Goal: Information Seeking & Learning: Find specific fact

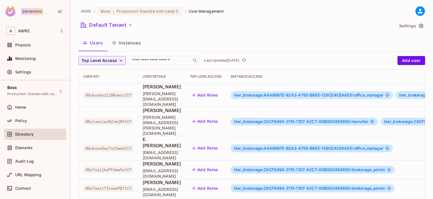
drag, startPoint x: 0, startPoint y: 0, endPoint x: 278, endPoint y: 129, distance: 306.5
drag, startPoint x: 278, startPoint y: 129, endPoint x: 22, endPoint y: 117, distance: 256.2
click at [22, 117] on div "Policy" at bounding box center [35, 120] width 62 height 11
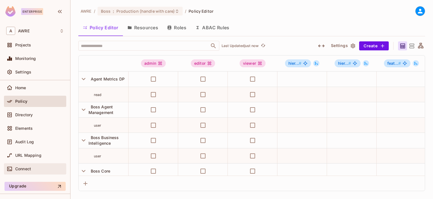
scroll to position [32, 0]
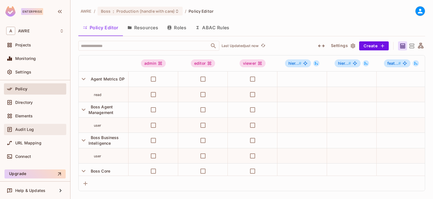
click at [26, 128] on span "Audit Log" at bounding box center [24, 130] width 19 height 5
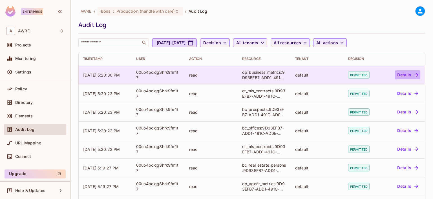
click at [405, 75] on button "Details" at bounding box center [407, 75] width 25 height 9
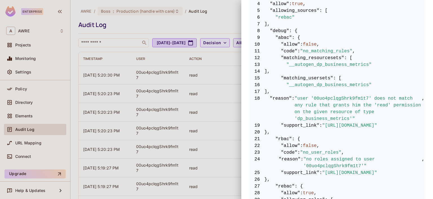
scroll to position [141, 0]
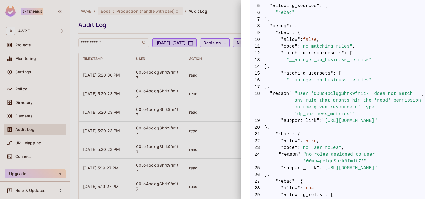
click at [335, 93] on span ""user '00uo4pclqgShrk9fm1t7' does not match any rule that grants him the 'read'…" at bounding box center [359, 104] width 128 height 27
copy span "00uo4pclqgShrk9fm1t7"
click at [99, 43] on div at bounding box center [216, 99] width 433 height 199
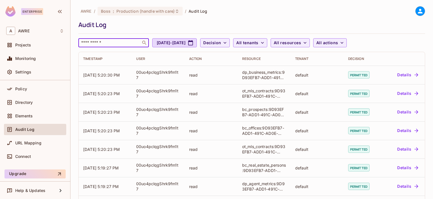
click at [100, 43] on input "text" at bounding box center [109, 43] width 59 height 6
paste input "**********"
type input "**********"
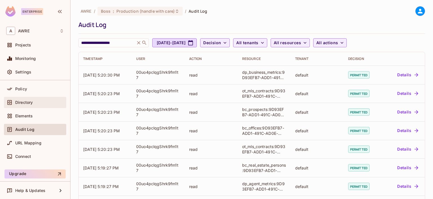
click at [29, 102] on span "Directory" at bounding box center [23, 102] width 17 height 5
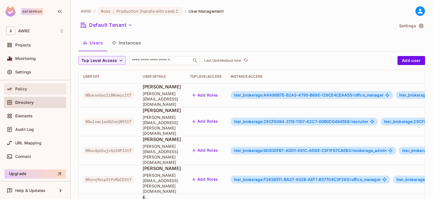
click at [20, 91] on span "Policy" at bounding box center [21, 89] width 12 height 5
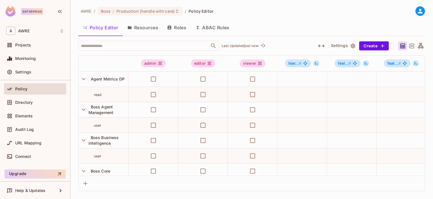
click at [177, 25] on button "Roles" at bounding box center [177, 28] width 28 height 14
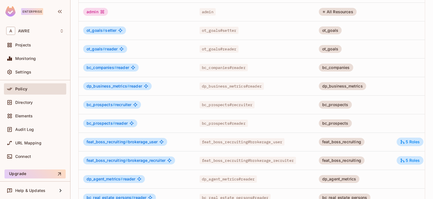
scroll to position [113, 0]
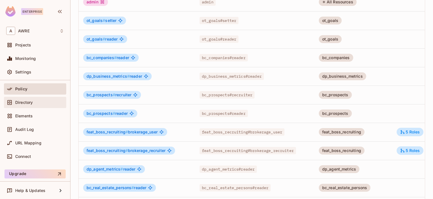
click at [23, 101] on span "Directory" at bounding box center [23, 102] width 17 height 5
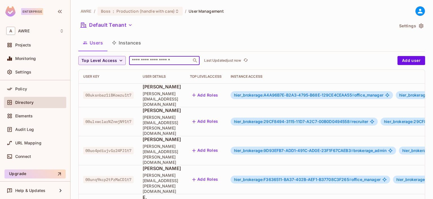
click at [155, 62] on input "text" at bounding box center [160, 61] width 59 height 6
paste input "**********"
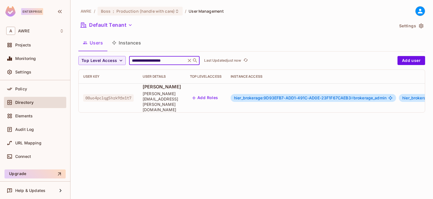
type input "**********"
click at [282, 97] on td "hier_brokerage:9D93EFB7-ADD1-491C-AD0E-23F1F67CAEB3 # brokerage_admin hier_brok…" at bounding box center [395, 98] width 339 height 29
click at [310, 96] on span "hier_brokerage:9D93EFB7-ADD1-491C-AD0E-23F1F67CAEB3 #" at bounding box center [294, 98] width 120 height 5
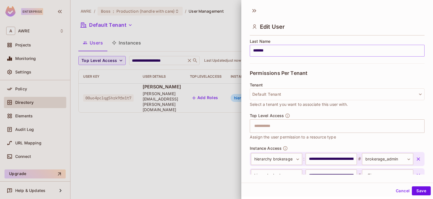
scroll to position [113, 0]
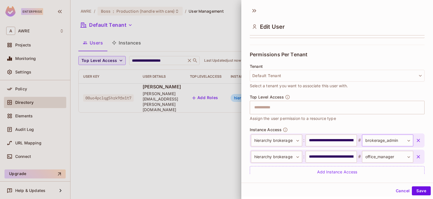
click at [400, 141] on body "**********" at bounding box center [216, 99] width 433 height 199
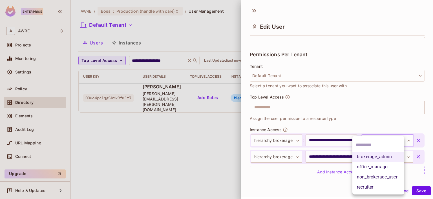
click at [194, 129] on div at bounding box center [216, 99] width 433 height 199
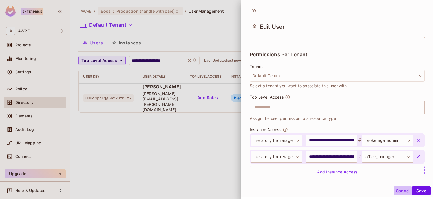
click at [401, 192] on button "Cancel" at bounding box center [403, 191] width 18 height 9
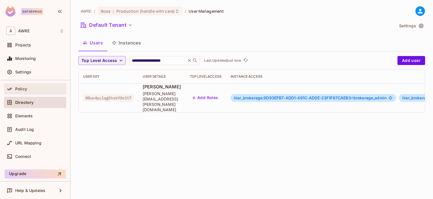
click at [11, 89] on icon at bounding box center [10, 89] width 6 height 6
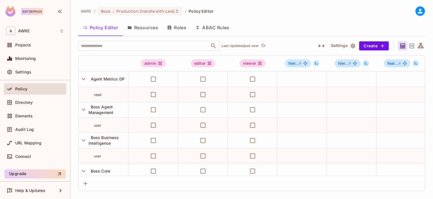
click at [139, 29] on button "Resources" at bounding box center [143, 28] width 40 height 14
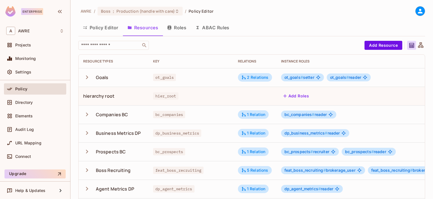
click at [88, 115] on icon "button" at bounding box center [87, 115] width 8 height 8
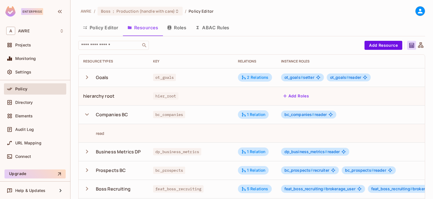
click at [88, 115] on icon "button" at bounding box center [87, 115] width 8 height 8
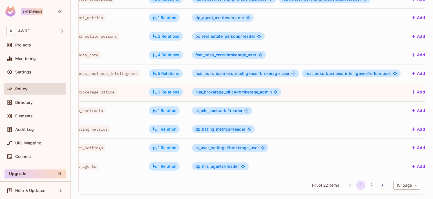
scroll to position [148, 0]
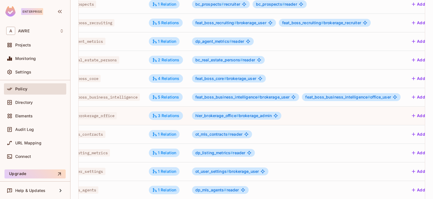
drag, startPoint x: 322, startPoint y: 174, endPoint x: 354, endPoint y: 177, distance: 32.3
click at [354, 177] on tbody "Goals ot_goals 2 Relations ot_goals # setter ot_goals # reader Add Attributes h…" at bounding box center [237, 59] width 495 height 279
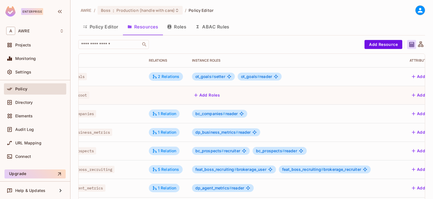
scroll to position [0, 0]
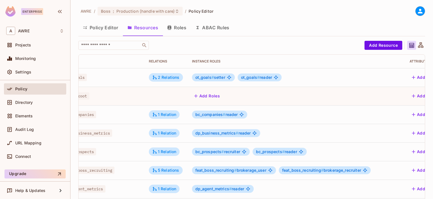
click at [180, 27] on button "Roles" at bounding box center [177, 28] width 28 height 14
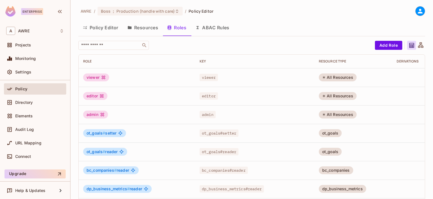
click at [418, 46] on icon at bounding box center [420, 44] width 5 height 5
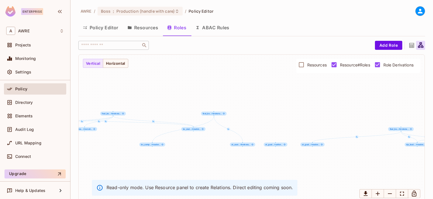
click at [111, 145] on div "ot_goal... # setter... ot_goal... # reader... bc_comp... # reader... dp_busi...…" at bounding box center [252, 129] width 346 height 149
click at [109, 64] on button "Horizontal" at bounding box center [115, 63] width 25 height 9
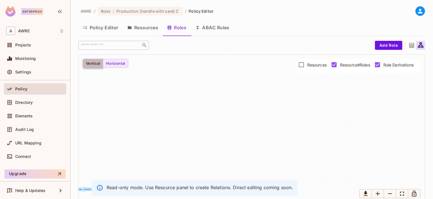
click at [94, 65] on button "Vertical" at bounding box center [93, 63] width 20 height 9
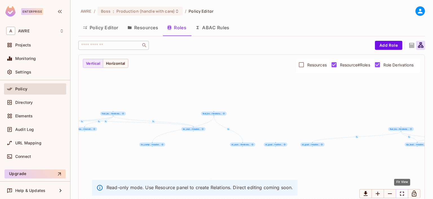
click at [401, 194] on icon "Fit View" at bounding box center [402, 194] width 7 height 7
click at [389, 196] on icon "Zoom Out" at bounding box center [390, 194] width 7 height 7
click at [380, 196] on icon "Zoom In" at bounding box center [378, 194] width 7 height 7
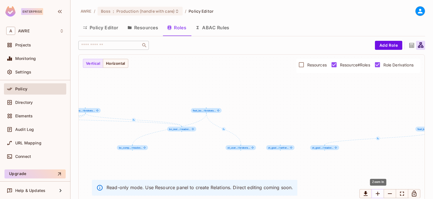
click at [380, 196] on icon "Zoom In" at bounding box center [378, 194] width 7 height 7
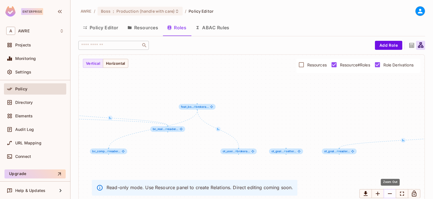
click at [389, 195] on icon "Zoom Out" at bounding box center [390, 194] width 7 height 7
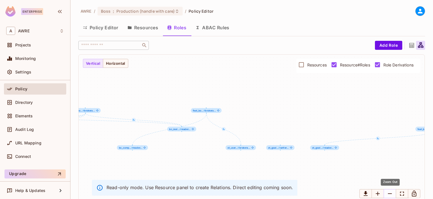
click at [389, 195] on icon "Zoom Out" at bounding box center [390, 194] width 7 height 7
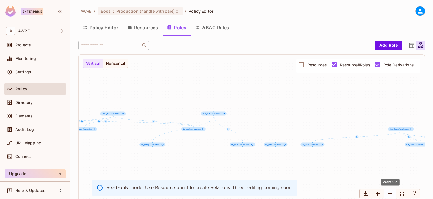
click at [389, 195] on icon "Zoom Out" at bounding box center [390, 194] width 7 height 7
click at [35, 98] on div "Directory" at bounding box center [35, 102] width 62 height 11
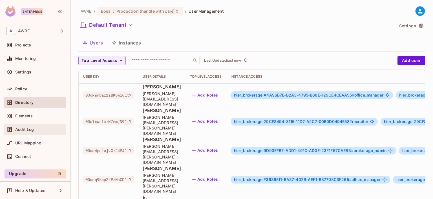
click at [41, 133] on div "Audit Log" at bounding box center [35, 129] width 58 height 7
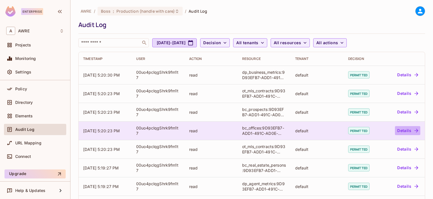
click at [406, 131] on button "Details" at bounding box center [407, 130] width 25 height 9
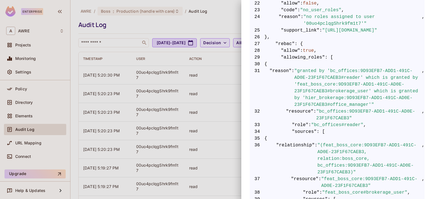
scroll to position [282, 0]
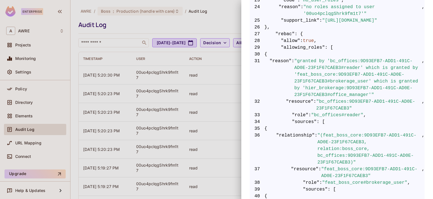
click at [52, 129] on div at bounding box center [216, 99] width 433 height 199
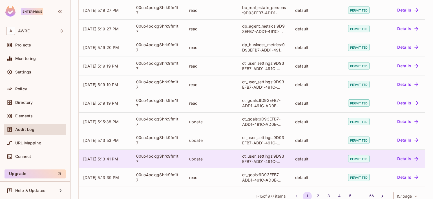
scroll to position [169, 0]
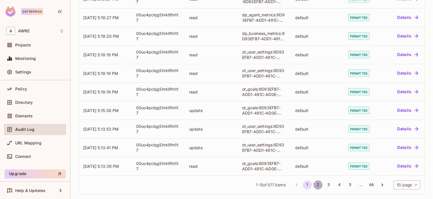
click at [314, 185] on button "2" at bounding box center [318, 185] width 9 height 9
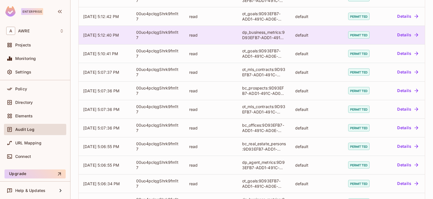
scroll to position [172, 0]
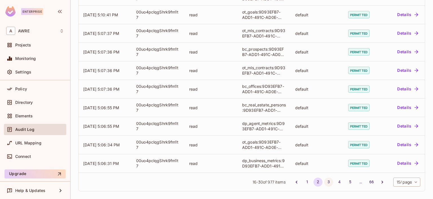
click at [324, 181] on button "3" at bounding box center [328, 182] width 9 height 9
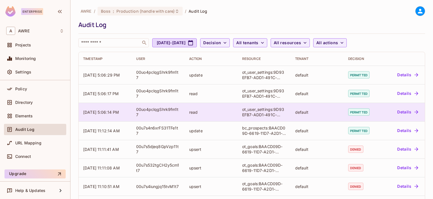
scroll to position [28, 0]
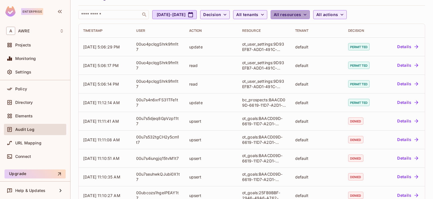
click at [309, 11] on button "All resources" at bounding box center [290, 14] width 39 height 9
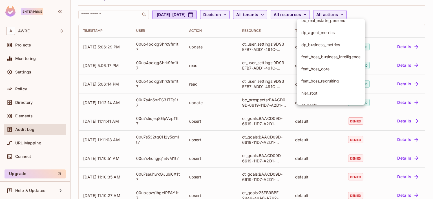
scroll to position [56, 0]
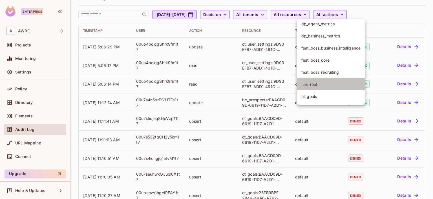
click at [319, 85] on span "hier_root" at bounding box center [331, 84] width 59 height 5
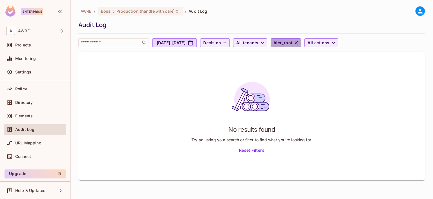
click at [293, 44] on span "hier_root" at bounding box center [283, 43] width 19 height 7
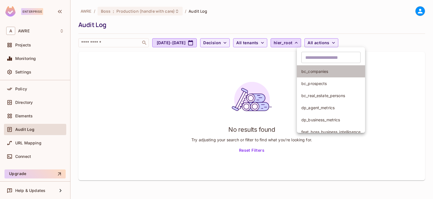
click at [328, 75] on li "bc_companies" at bounding box center [331, 71] width 68 height 12
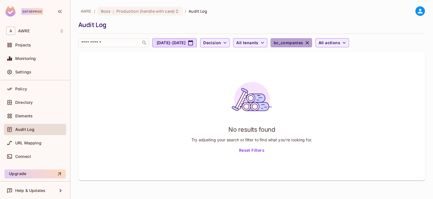
click at [304, 43] on span "bc_companies" at bounding box center [289, 43] width 30 height 7
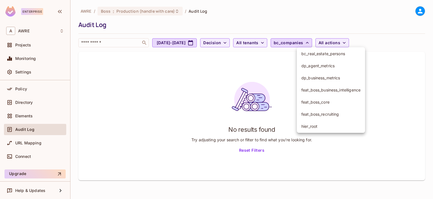
scroll to position [56, 0]
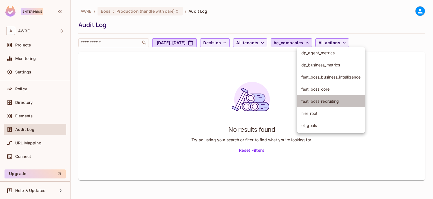
click at [336, 102] on span "feat_boss_recruiting" at bounding box center [331, 101] width 59 height 5
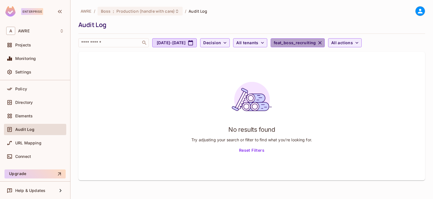
click at [323, 43] on icon "button" at bounding box center [320, 43] width 6 height 6
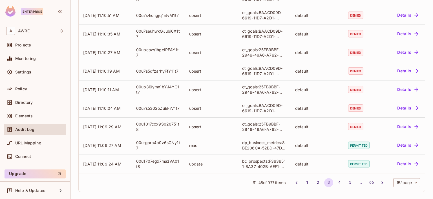
scroll to position [172, 0]
click at [22, 115] on span "Elements" at bounding box center [23, 116] width 17 height 5
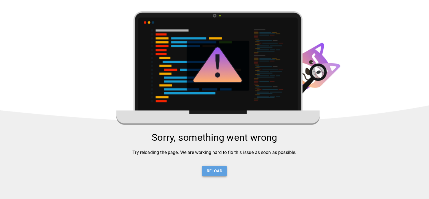
click at [211, 174] on button "Reload" at bounding box center [214, 171] width 25 height 10
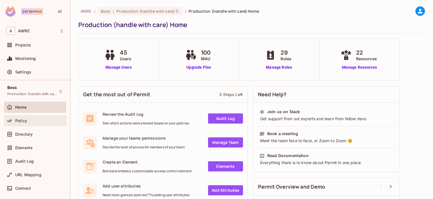
click at [30, 119] on div "Policy" at bounding box center [39, 121] width 49 height 5
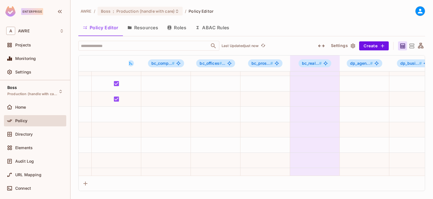
scroll to position [56, 732]
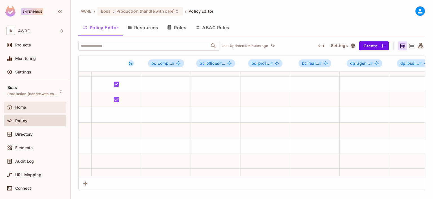
click at [19, 106] on span "Home" at bounding box center [20, 107] width 11 height 5
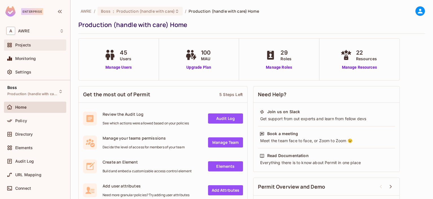
click at [26, 44] on span "Projects" at bounding box center [23, 45] width 16 height 5
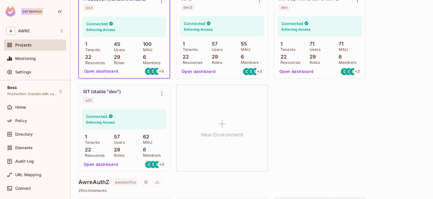
scroll to position [56, 0]
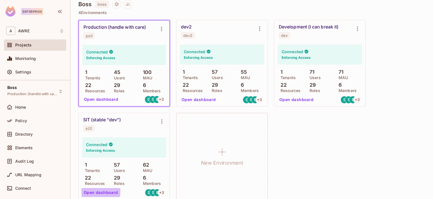
click at [98, 191] on button "Open dashboard" at bounding box center [101, 192] width 39 height 9
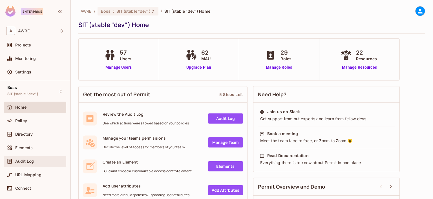
click at [30, 162] on span "Audit Log" at bounding box center [24, 161] width 19 height 5
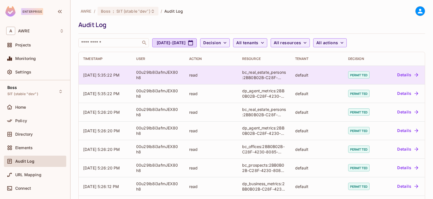
click at [137, 73] on div "00u29lb8i3afmJEX80h8" at bounding box center [158, 75] width 44 height 11
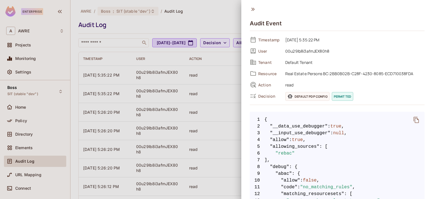
click at [148, 72] on div at bounding box center [216, 99] width 433 height 199
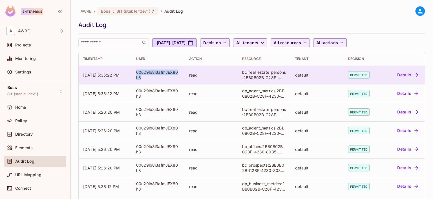
drag, startPoint x: 142, startPoint y: 77, endPoint x: 137, endPoint y: 75, distance: 5.3
click at [137, 75] on div "00u29lb8i3afmJEX80h8" at bounding box center [158, 75] width 44 height 11
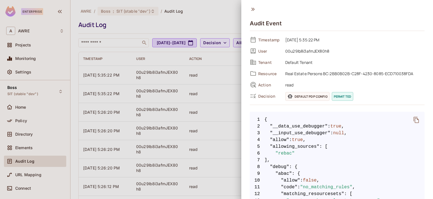
click at [321, 51] on span "00u29lb8i3afmJEX80h8" at bounding box center [354, 51] width 142 height 7
copy span "00u29lb8i3afmJEX80h8"
click at [31, 135] on div at bounding box center [216, 99] width 433 height 199
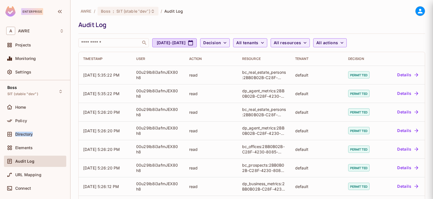
click at [31, 135] on span "Directory" at bounding box center [23, 134] width 17 height 5
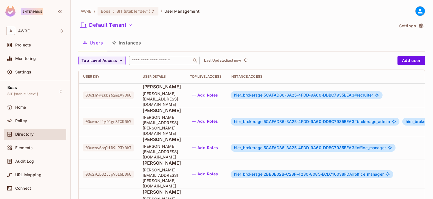
click at [144, 62] on input "text" at bounding box center [160, 61] width 59 height 6
paste input "**********"
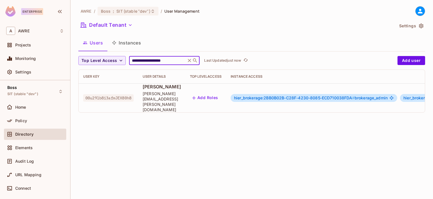
type input "**********"
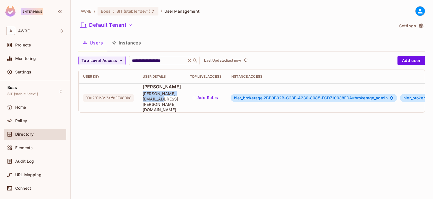
drag, startPoint x: 196, startPoint y: 96, endPoint x: 145, endPoint y: 98, distance: 51.4
click at [145, 98] on td "Matthew Menard matthew.menard@era.com" at bounding box center [161, 98] width 47 height 29
copy span "matthew.menard@era.com"
drag, startPoint x: 133, startPoint y: 94, endPoint x: 85, endPoint y: 93, distance: 48.6
click at [85, 95] on span "00u29lb8i3afmJEX80h8" at bounding box center [108, 98] width 51 height 7
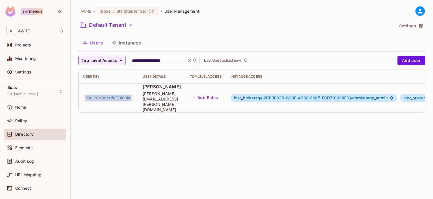
copy span "00u29lb8i3afmJEX80h8"
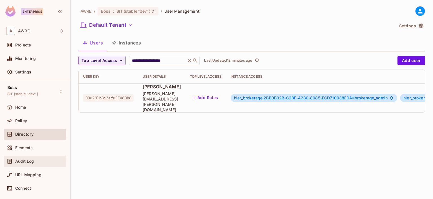
click at [28, 161] on span "Audit Log" at bounding box center [24, 161] width 19 height 5
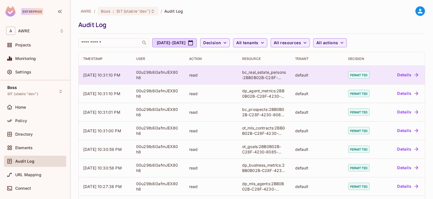
click at [399, 73] on button "Details" at bounding box center [407, 75] width 25 height 9
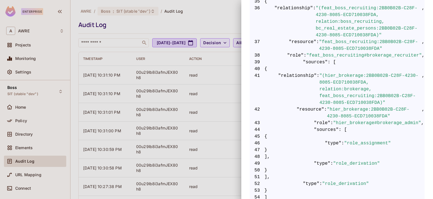
scroll to position [395, 0]
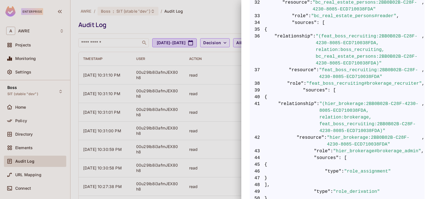
click at [28, 133] on div at bounding box center [216, 99] width 433 height 199
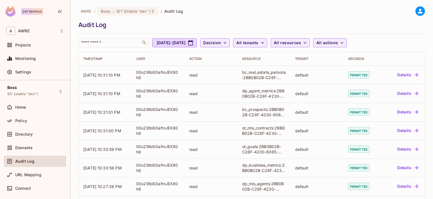
click at [28, 133] on span "Directory" at bounding box center [23, 134] width 17 height 5
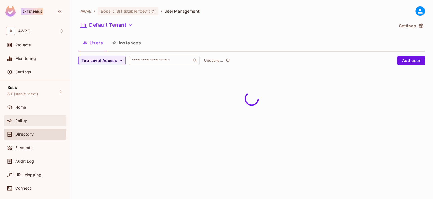
click at [26, 122] on span "Policy" at bounding box center [21, 121] width 12 height 5
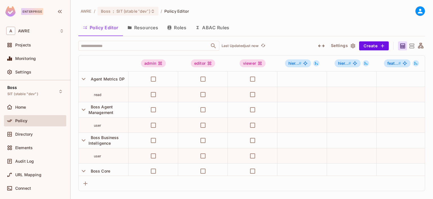
click at [142, 27] on button "Resources" at bounding box center [143, 28] width 40 height 14
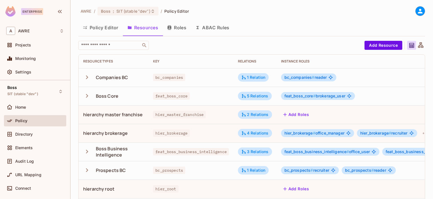
click at [153, 134] on span "hier_brokerage" at bounding box center [171, 133] width 37 height 7
click at [420, 135] on div "+ 2" at bounding box center [424, 133] width 9 height 9
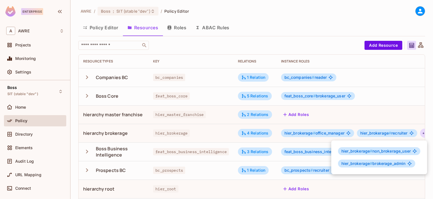
click at [88, 131] on div at bounding box center [216, 99] width 433 height 199
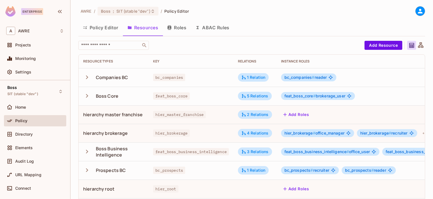
click at [184, 27] on button "Roles" at bounding box center [177, 28] width 28 height 14
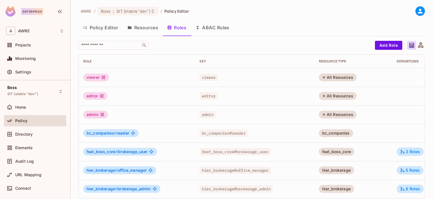
drag, startPoint x: 97, startPoint y: 27, endPoint x: 214, endPoint y: 144, distance: 165.4
click at [214, 144] on div "AWRE / Boss : SIT (stable "dev") / Policy Editor Policy Editor Resources Roles …" at bounding box center [251, 188] width 347 height 365
click at [388, 44] on button "Add Role" at bounding box center [388, 45] width 27 height 9
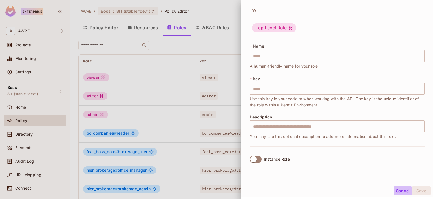
click at [397, 193] on button "Cancel" at bounding box center [403, 191] width 18 height 9
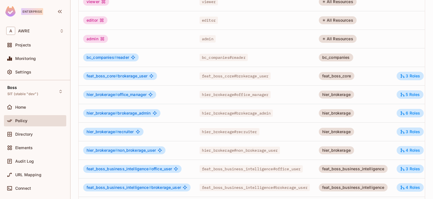
scroll to position [85, 0]
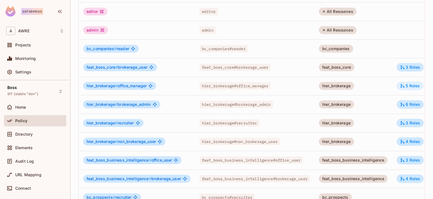
click at [414, 88] on div "5 Roles" at bounding box center [410, 86] width 20 height 5
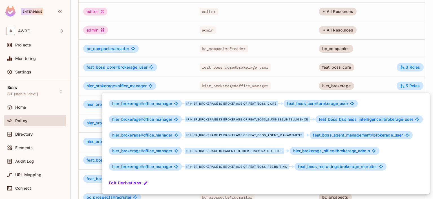
click at [24, 136] on div at bounding box center [216, 99] width 433 height 199
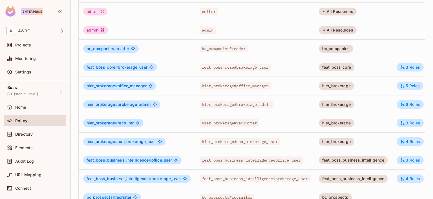
click at [24, 136] on span "Directory" at bounding box center [23, 134] width 17 height 5
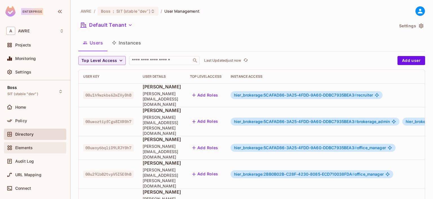
click at [30, 144] on div "Elements" at bounding box center [35, 147] width 62 height 11
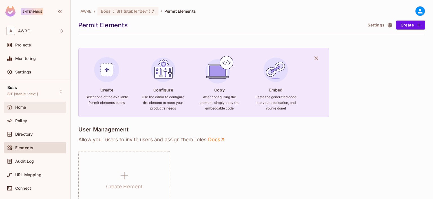
click at [34, 111] on div "Home" at bounding box center [35, 107] width 62 height 11
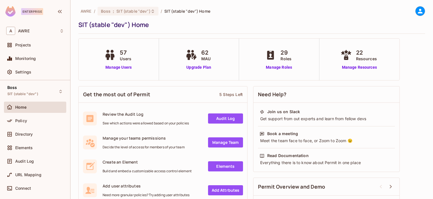
click at [219, 144] on link "Manage Team" at bounding box center [225, 143] width 35 height 10
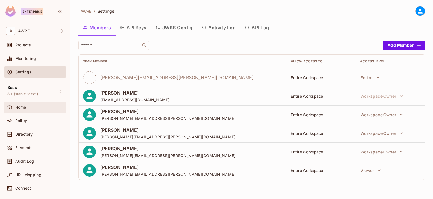
click at [19, 109] on div "Home" at bounding box center [35, 107] width 58 height 7
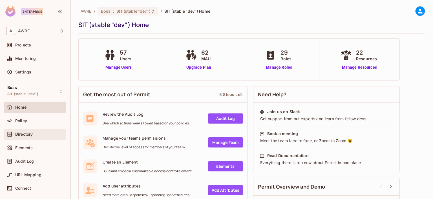
click at [23, 136] on span "Directory" at bounding box center [23, 134] width 17 height 5
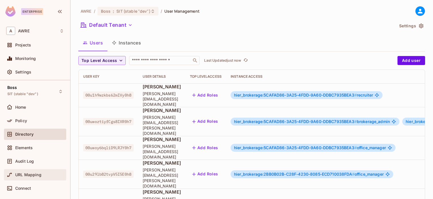
scroll to position [32, 0]
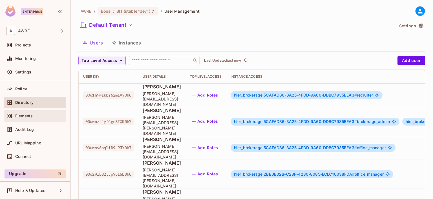
click at [24, 119] on div "Elements" at bounding box center [35, 116] width 58 height 7
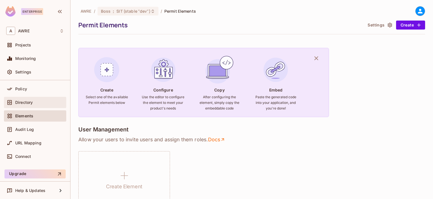
click at [30, 99] on div "Directory" at bounding box center [35, 102] width 58 height 7
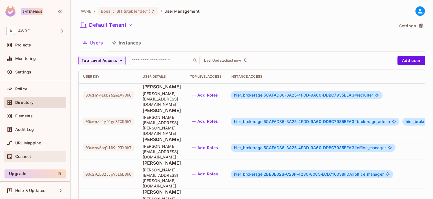
click at [24, 155] on span "Connect" at bounding box center [23, 157] width 16 height 5
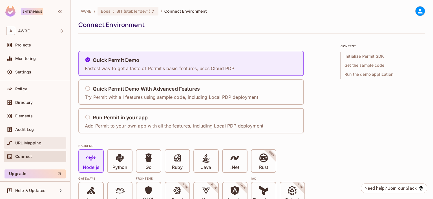
click at [31, 143] on span "URL Mapping" at bounding box center [28, 143] width 26 height 5
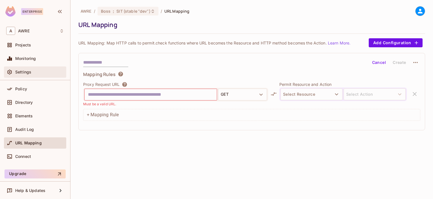
click at [24, 70] on span "Settings" at bounding box center [23, 72] width 16 height 5
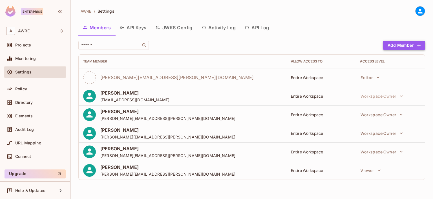
click at [396, 45] on button "Add Member" at bounding box center [404, 45] width 42 height 9
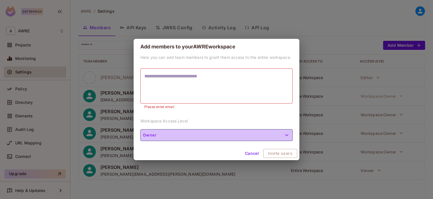
click at [234, 137] on button "Owner" at bounding box center [217, 136] width 152 height 12
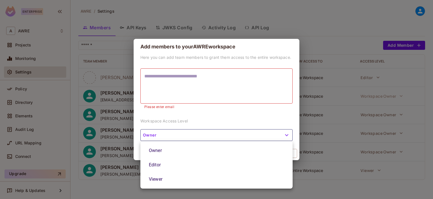
click at [224, 114] on div at bounding box center [216, 99] width 433 height 199
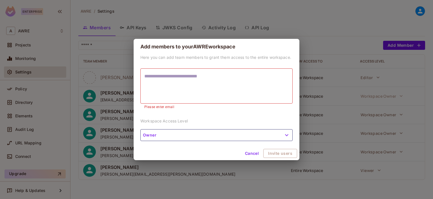
click at [254, 151] on button "Cancel" at bounding box center [252, 153] width 18 height 9
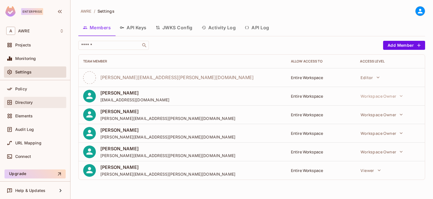
click at [28, 107] on div "Directory" at bounding box center [35, 102] width 62 height 11
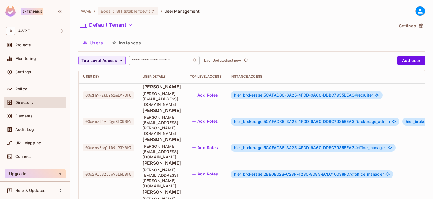
click at [155, 62] on input "text" at bounding box center [160, 61] width 59 height 6
paste input "**********"
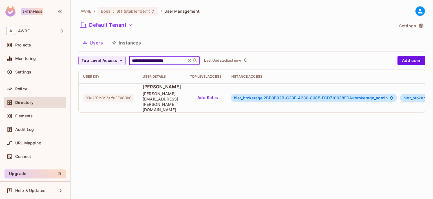
type input "**********"
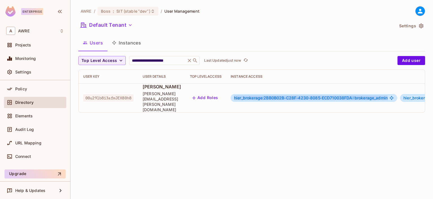
drag, startPoint x: 250, startPoint y: 94, endPoint x: 404, endPoint y: 93, distance: 153.8
click at [388, 96] on span "hier_brokerage:2BB0B02B-C28F-4230-8085-ECD710038FDA # brokerage_admin" at bounding box center [311, 98] width 154 height 5
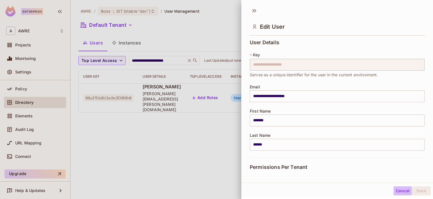
click at [398, 190] on button "Cancel" at bounding box center [403, 191] width 18 height 9
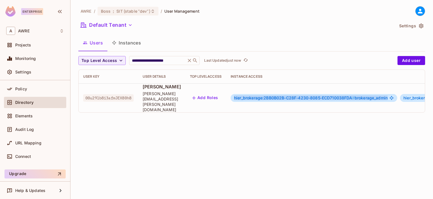
copy span "hier_brokerage:2BB0B02B-C28F-4230-8085-ECD710038FDA # brokerage_admin"
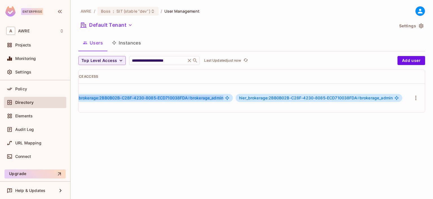
scroll to position [0, 183]
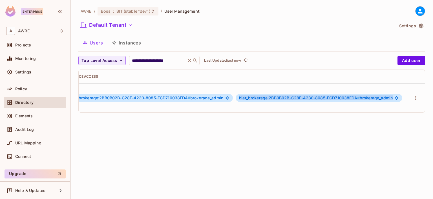
drag, startPoint x: 238, startPoint y: 93, endPoint x: 392, endPoint y: 93, distance: 154.3
click at [392, 96] on span "hier_brokerage:2BB0B02B-C28F-4230-8085-ECD710038FDA # brokerage_admin" at bounding box center [316, 98] width 154 height 5
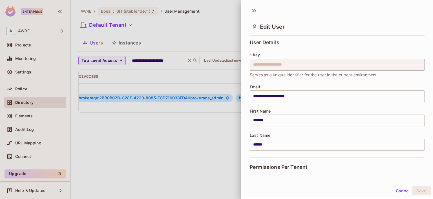
copy span "hier_brokerage:2BB0B02B-C28F-4230-8085-ECD710038FDA # brokerage_admin"
click at [187, 124] on div at bounding box center [216, 99] width 433 height 199
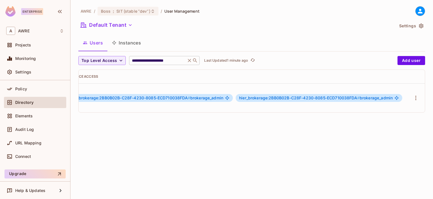
click at [192, 61] on icon at bounding box center [189, 60] width 3 height 3
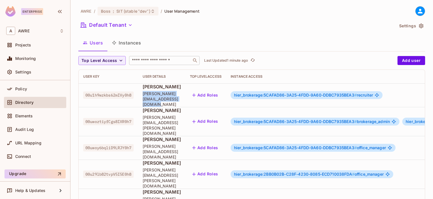
drag, startPoint x: 219, startPoint y: 96, endPoint x: 144, endPoint y: 97, distance: 74.8
click at [144, 97] on td "Richard Doetsch richard.doetsch1@sothebysrealty.com" at bounding box center [161, 96] width 47 height 24
copy span "richard.doetsch1@sothebysrealty.com"
drag, startPoint x: 133, startPoint y: 93, endPoint x: 84, endPoint y: 96, distance: 49.5
click at [84, 96] on td "00u1h9wzkbs62mIVy0h8" at bounding box center [109, 96] width 60 height 24
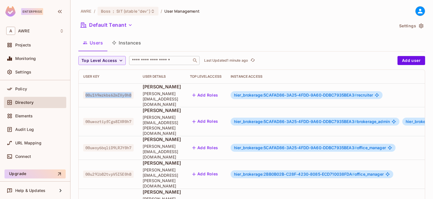
copy span "00u1h9wzkbs62mIVy0h8"
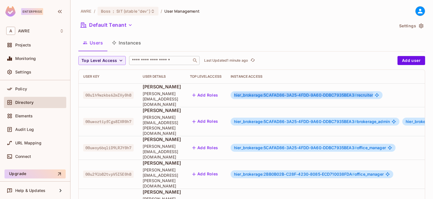
drag, startPoint x: 272, startPoint y: 94, endPoint x: 413, endPoint y: 96, distance: 140.8
click at [383, 96] on div "hier_brokerage:5CAFAD86-3A25-4FDD-9A60-DDBC7935BEA3 # recruiter" at bounding box center [307, 95] width 152 height 8
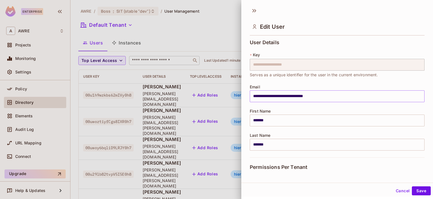
copy span "hier_brokerage:5CAFAD86-3A25-4FDD-9A60-DDBC7935BEA3 # recruiter"
click at [401, 192] on button "Cancel" at bounding box center [403, 191] width 18 height 9
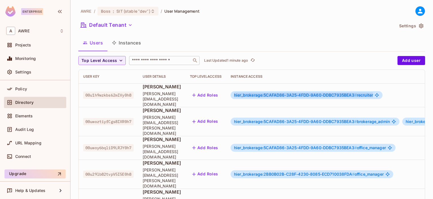
copy span "hier_brokerage:5CAFAD86-3A25-4FDD-9A60-DDBC7935BEA3 # recruiter"
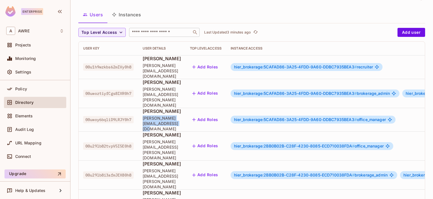
drag, startPoint x: 217, startPoint y: 105, endPoint x: 145, endPoint y: 105, distance: 71.7
click at [145, 116] on span "tammy.bonds3@sothebysrealty.com" at bounding box center [162, 124] width 38 height 16
drag, startPoint x: 209, startPoint y: 180, endPoint x: 146, endPoint y: 181, distance: 63.8
copy span "cassie.welch@bhgrealestate.com"
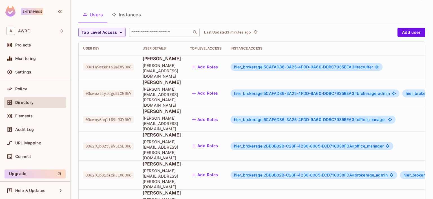
drag, startPoint x: 135, startPoint y: 177, endPoint x: 84, endPoint y: 181, distance: 50.9
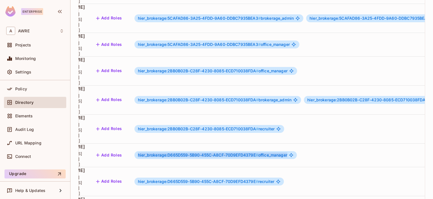
scroll to position [85, 0]
